Goal: Information Seeking & Learning: Learn about a topic

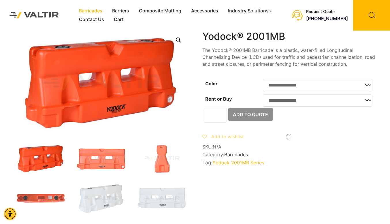
click at [100, 11] on link "Barricades" at bounding box center [90, 11] width 33 height 9
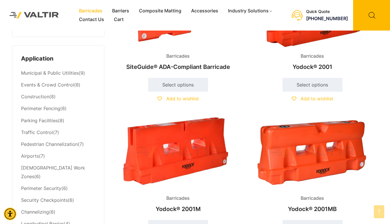
scroll to position [231, 0]
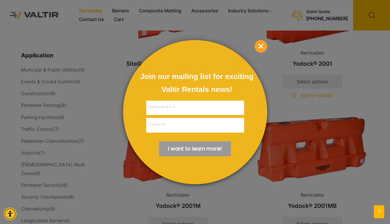
click at [264, 46] on span "×" at bounding box center [261, 46] width 13 height 13
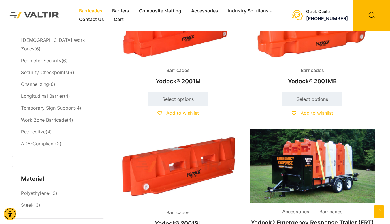
scroll to position [346, 0]
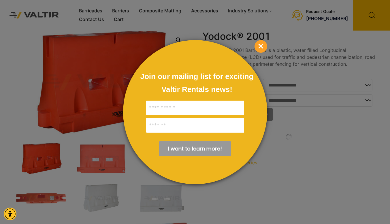
click at [260, 44] on span "×" at bounding box center [261, 46] width 13 height 13
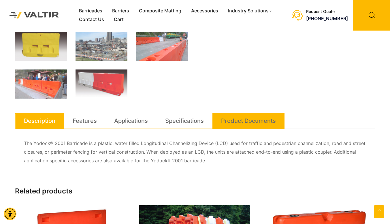
scroll to position [260, 0]
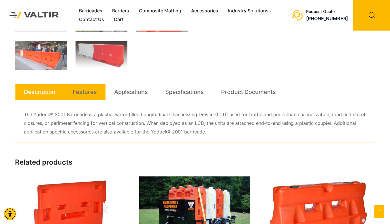
click at [77, 93] on link "Features" at bounding box center [85, 92] width 24 height 16
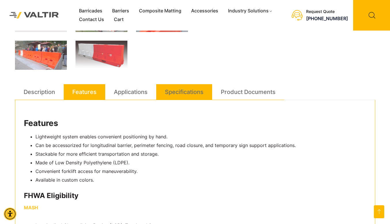
click at [185, 89] on link "Specifications" at bounding box center [184, 92] width 39 height 16
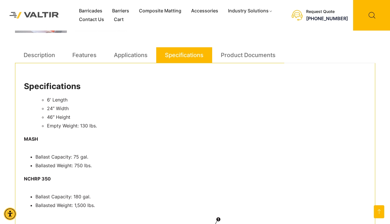
scroll to position [317, 0]
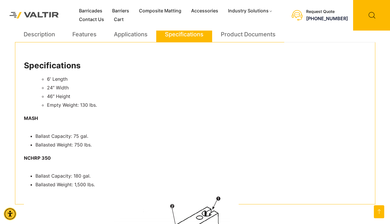
click at [153, 144] on li "Ballasted Weight: 750 lbs." at bounding box center [200, 145] width 331 height 9
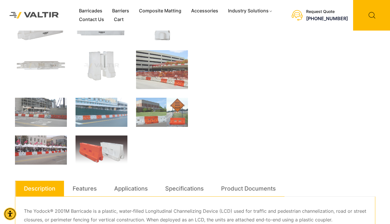
scroll to position [173, 0]
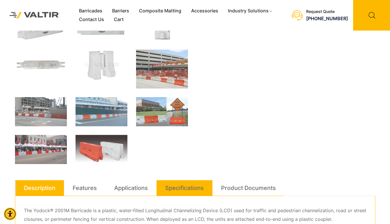
click at [179, 188] on link "Specifications" at bounding box center [184, 188] width 39 height 16
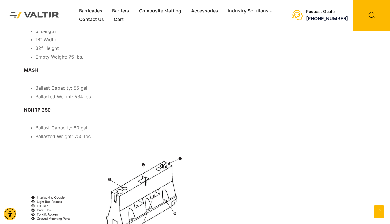
scroll to position [346, 0]
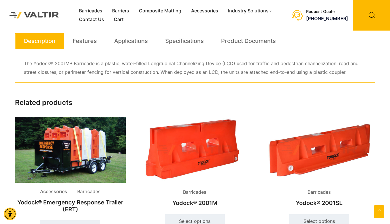
scroll to position [317, 0]
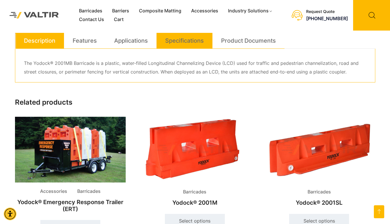
click at [188, 46] on link "Specifications" at bounding box center [184, 41] width 39 height 16
